Goal: Information Seeking & Learning: Learn about a topic

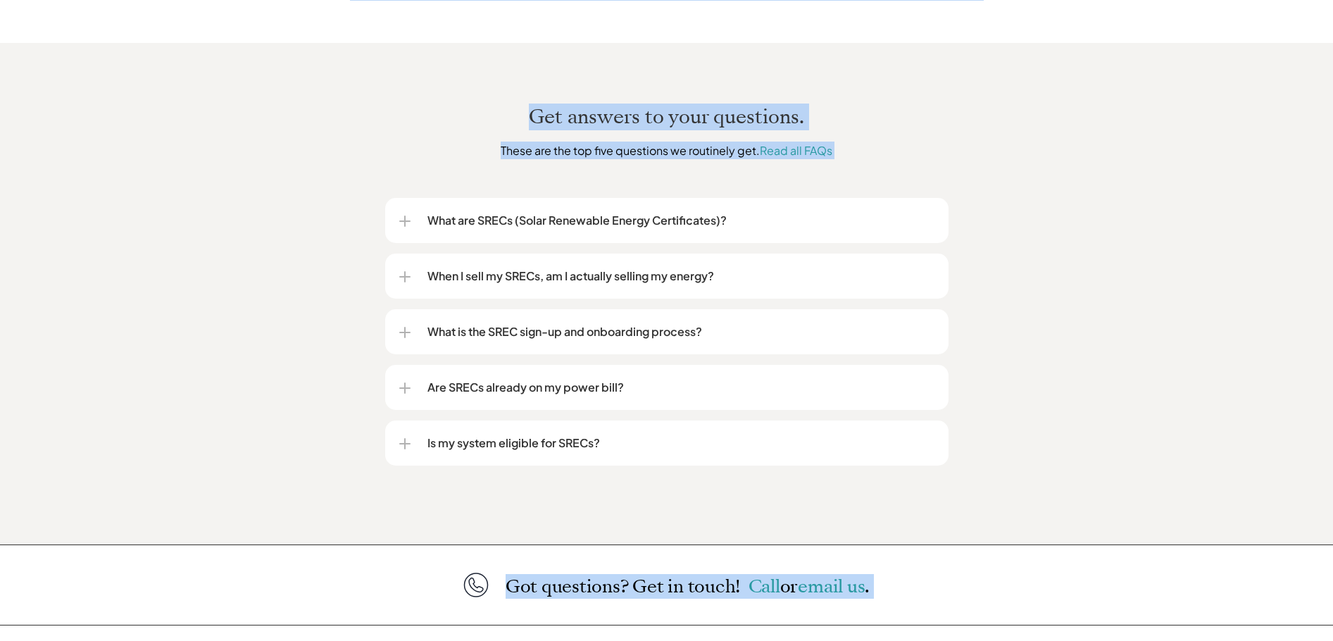
scroll to position [1784, 0]
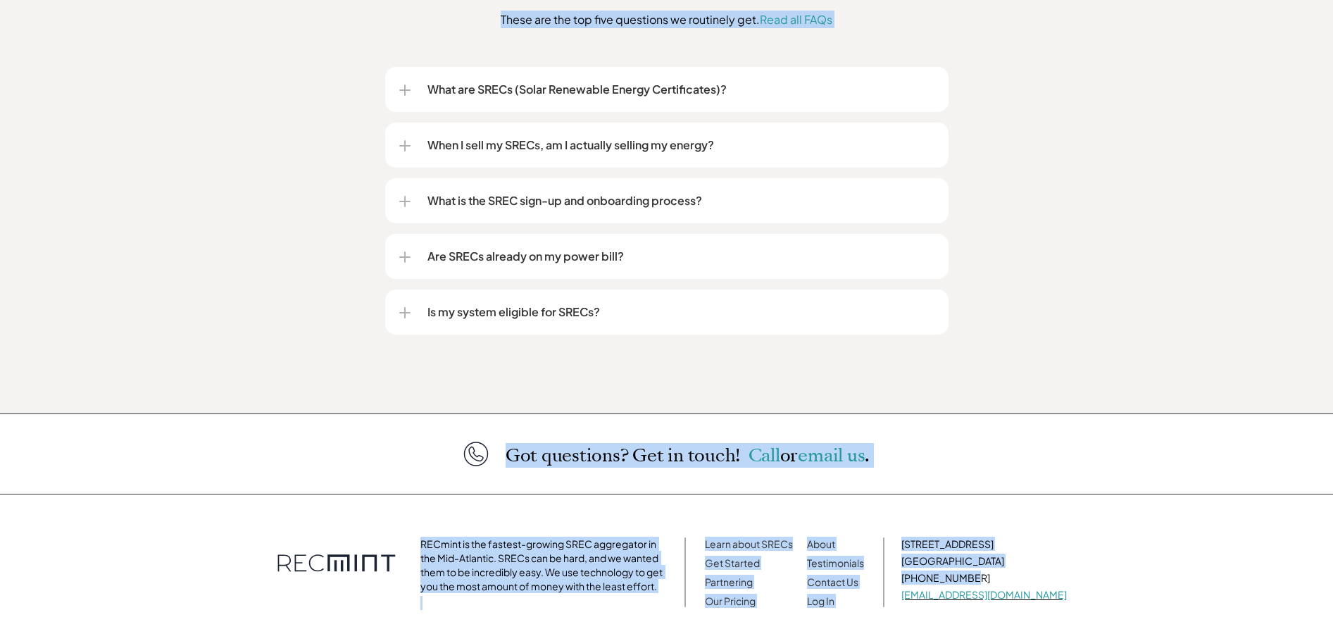
drag, startPoint x: 247, startPoint y: 59, endPoint x: 1008, endPoint y: 564, distance: 913.1
copy div "For Homeowners For Installers About Get Started Log In SREC aggregation, modern…"
click at [919, 148] on div "When I sell my SRECs, am I actually selling my energy?" at bounding box center [666, 144] width 535 height 45
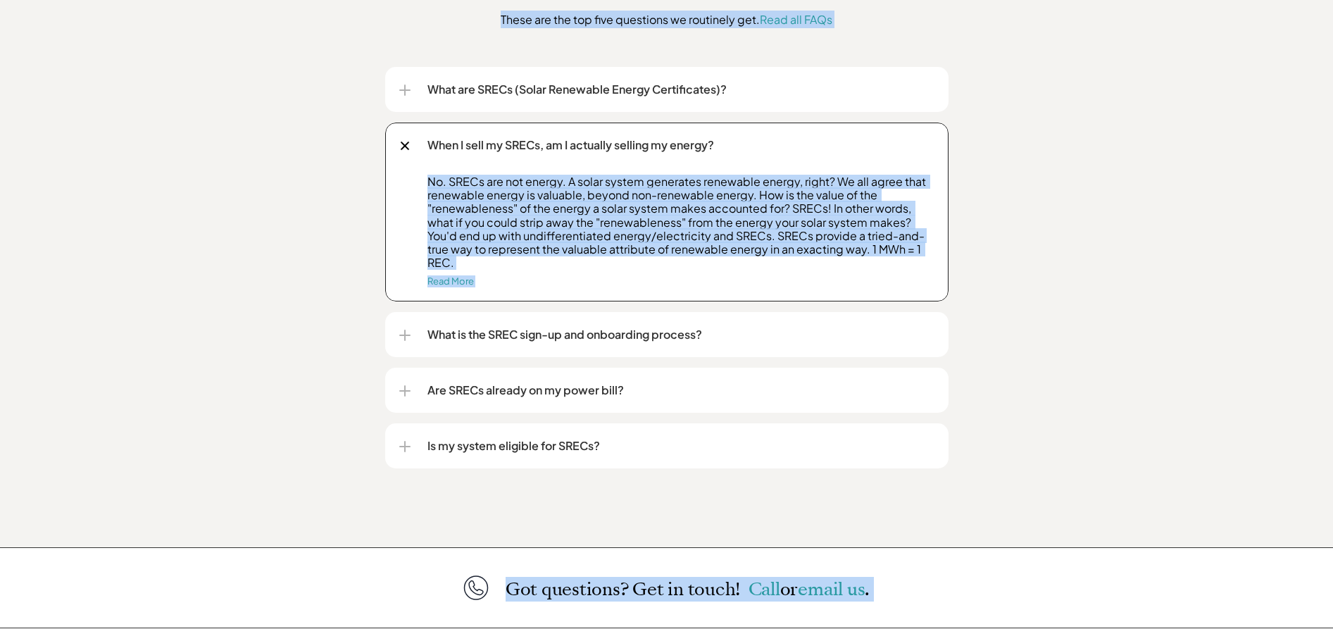
click at [554, 81] on p "What are SRECs (Solar Renewable Energy Certificates)?" at bounding box center [680, 89] width 507 height 17
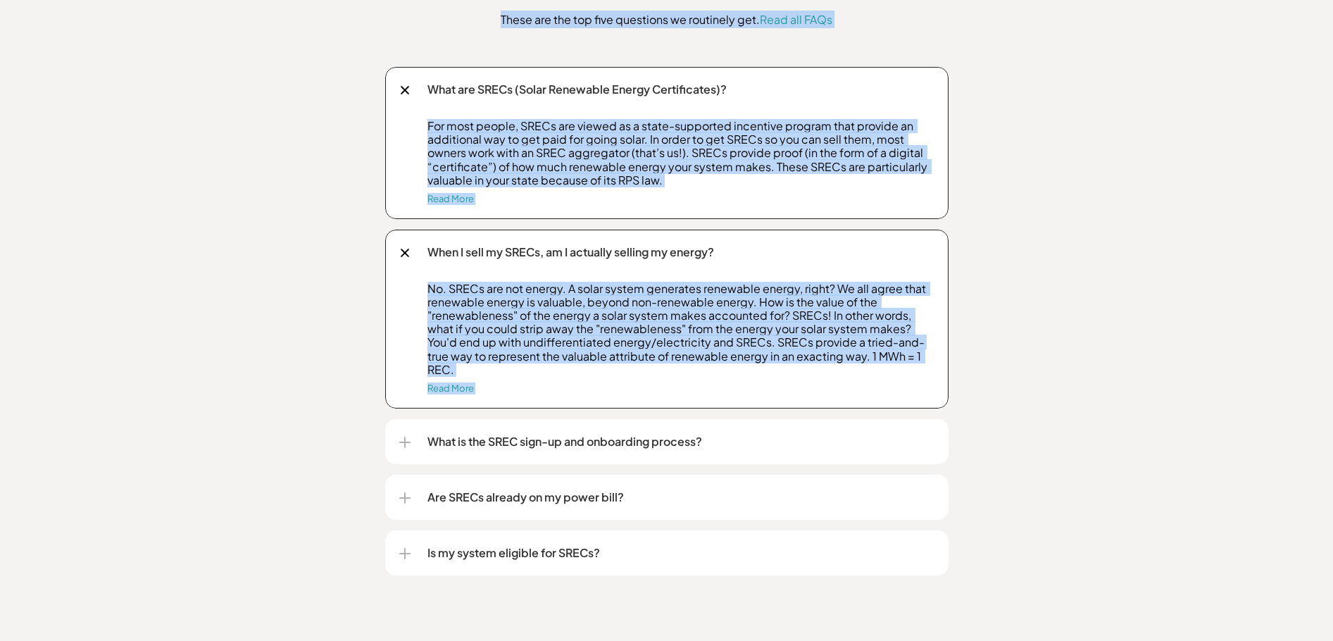
click at [745, 194] on div "Read More" at bounding box center [680, 199] width 507 height 11
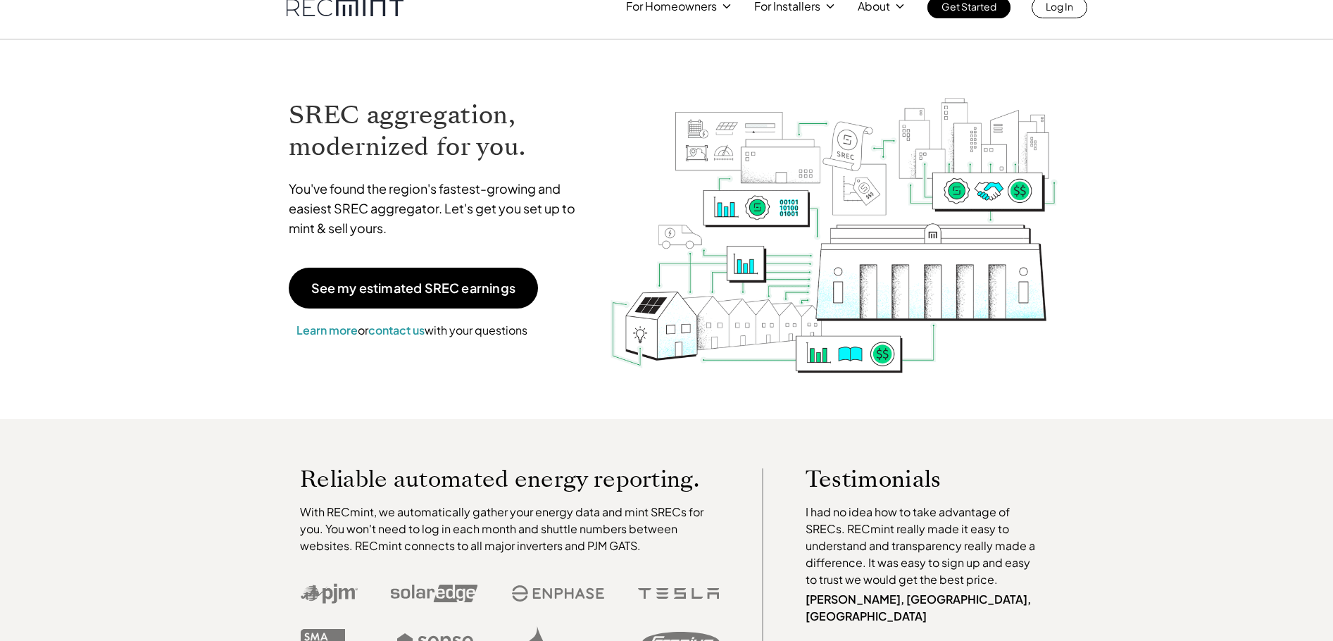
scroll to position [0, 0]
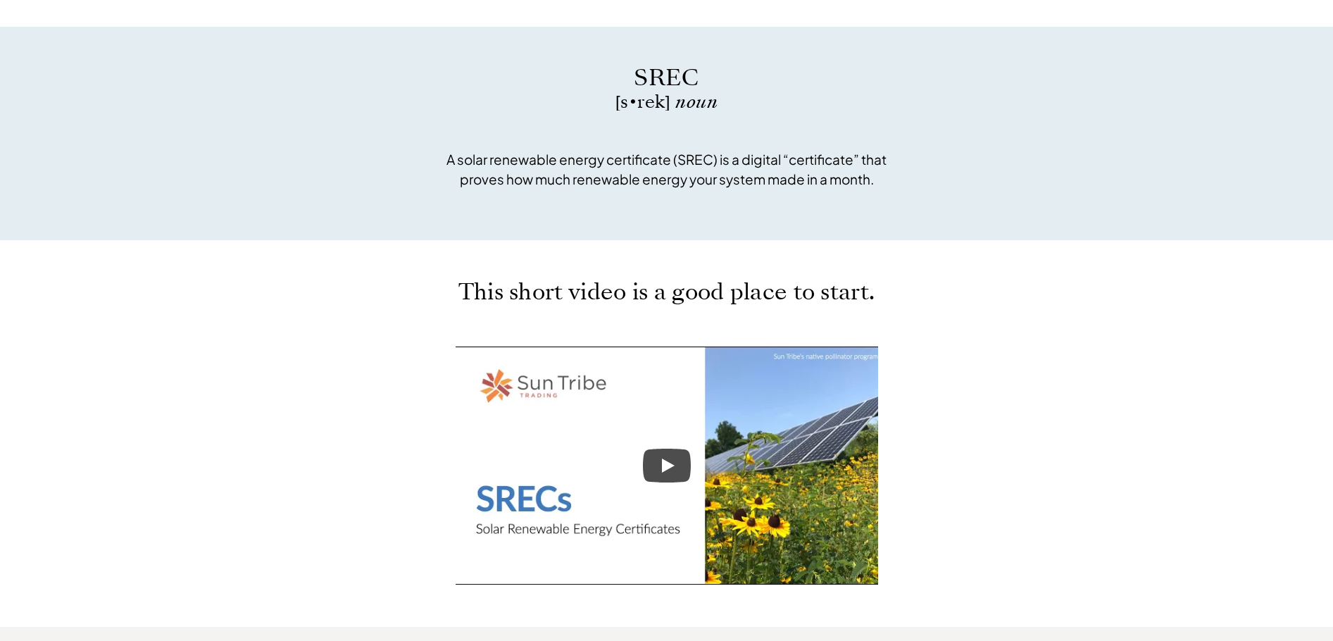
scroll to position [422, 0]
